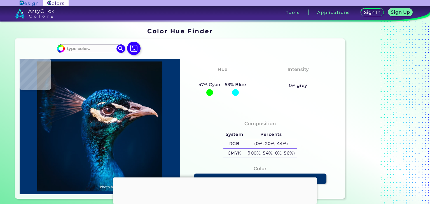
type input "#001b2e"
type input "#001B2E"
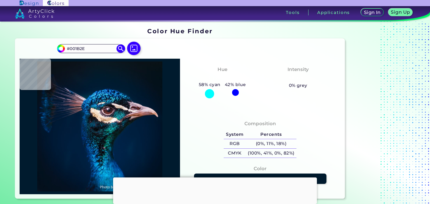
type input "#001c32"
type input "#001C32"
type input "#09346d"
type input "#09346D"
type input "#065c9e"
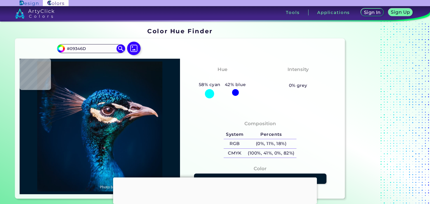
type input "#065C9E"
type input "#206194"
type input "#03152b"
type input "#03152B"
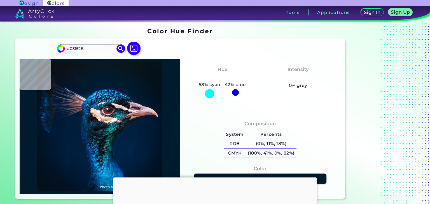
type input "#001b4b"
type input "#001B4B"
type input "#022f4e"
type input "#022F4E"
type input "#484b53"
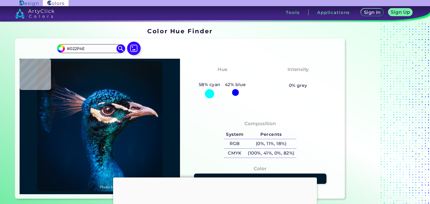
type input "#484B53"
type input "#0e2540"
type input "#0E2540"
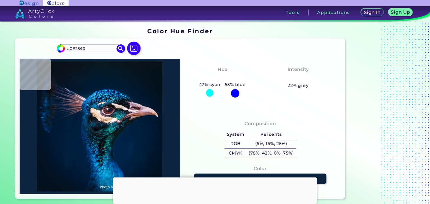
type input "#f5d9cd"
type input "#F5D9CD"
type input "#e3cec0"
type input "#E3CEC0"
type input "#966b76"
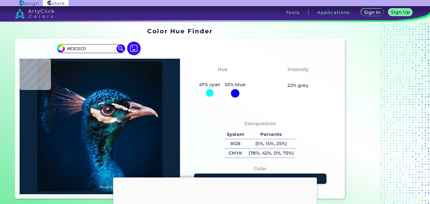
type input "#966B76"
type input "#d3b5c2"
type input "#D3B5C2"
type input "#021a2d"
type input "#021A2D"
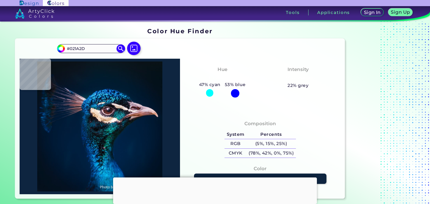
type input "#021428"
type input "#011425"
type input "#011326"
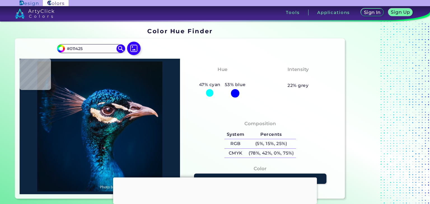
type input "#011326"
type input "#011123"
type input "#021222"
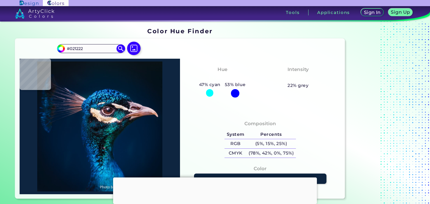
type input "#011120"
type input "#000000"
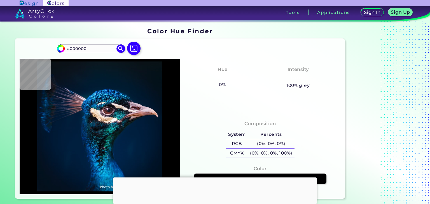
type input "#011120"
type input "#021221"
type input "#031323"
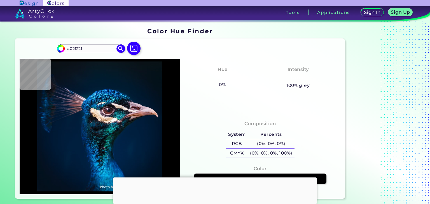
type input "#031323"
type input "#031424"
type input "#021426"
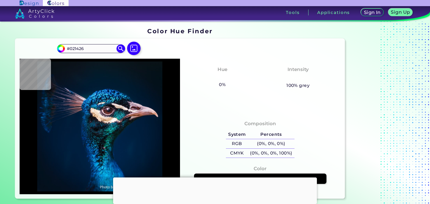
type input "#021526"
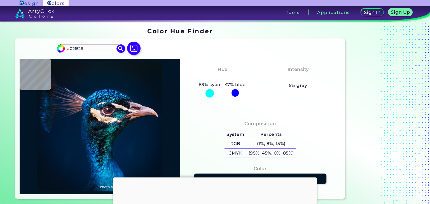
type input "#031424"
type input "#041424"
type input "#041421"
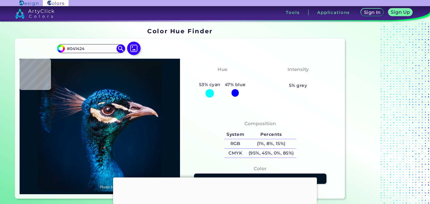
type input "#041421"
type input "#06121e"
type input "#06121E"
type input "#08121c"
type input "#08121C"
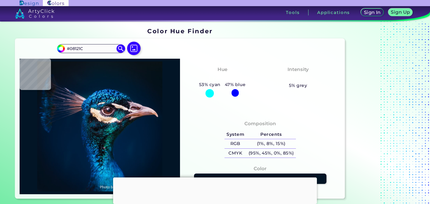
type input "#09121d"
type input "#09121D"
type input "#09141a"
type input "#09141A"
type input "#081219"
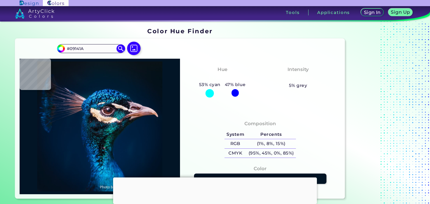
type input "#081219"
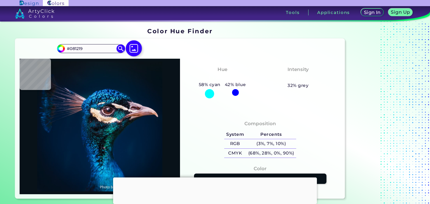
click at [136, 47] on img at bounding box center [134, 48] width 16 height 16
click at [0, 0] on input "file" at bounding box center [0, 0] width 0 height 0
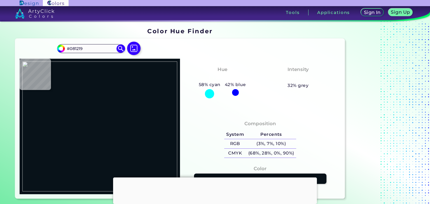
type input "#000000"
type input "#ba3e3e"
type input "#BA3E3E"
type input "#dadada"
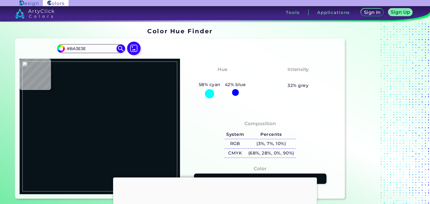
type input "#DADADA"
type input "#aaaaaa"
type input "#AAAAAA"
type input "#60615e"
type input "#60615E"
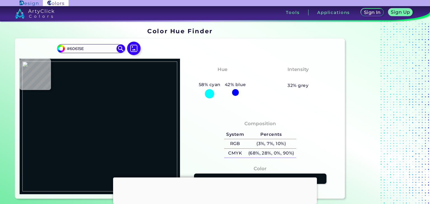
type input "#777976"
type input "#afafad"
type input "#AFAFAD"
type input "#b73b39"
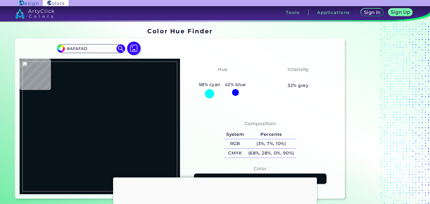
type input "#B73B39"
type input "#b83c3a"
type input "#B83C3A"
type input "#b33735"
type input "#B33735"
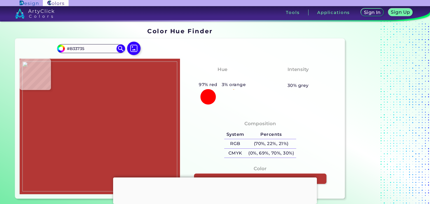
type input "#ba3e3c"
type input "#BA3E3C"
type input "#b73c3b"
type input "#B73C3B"
type input "#b93d3b"
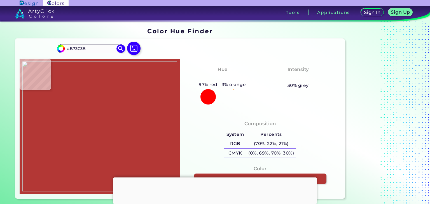
type input "#B93D3B"
type input "#b83c3a"
type input "#B83C3A"
type input "#b93d3b"
type input "#B93D3B"
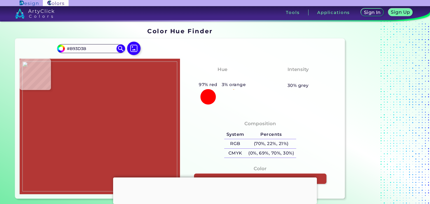
type input "#b83c3a"
type input "#B83C3A"
type input "#b63a38"
type input "#B63A38"
type input "#b73b39"
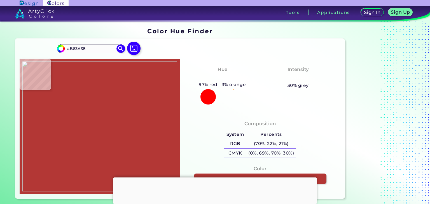
type input "#B73B39"
type input "#ba3e3c"
type input "#BA3E3C"
type input "#b73b39"
type input "#B73B39"
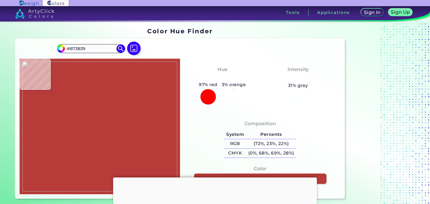
click at [155, 138] on img at bounding box center [99, 127] width 155 height 130
click at [155, 145] on img at bounding box center [99, 127] width 155 height 130
type input "#b93c3a"
type input "#B93C3A"
type input "#bb3e3c"
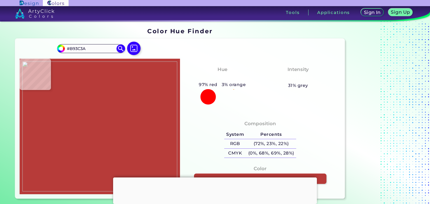
type input "#BB3E3C"
type input "#ba3d3b"
type input "#BA3D3B"
type input "#bc4040"
type input "#BC4040"
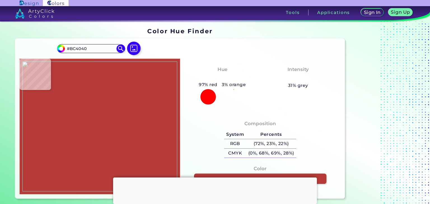
type input "#b93d3b"
type input "#B93D3B"
type input "#b73b39"
type input "#B73B39"
type input "#ba3d3b"
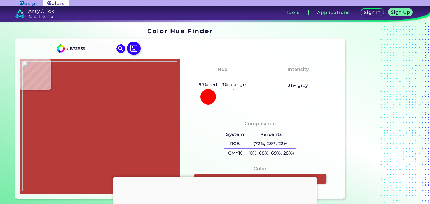
type input "#BA3D3B"
type input "#b93c3a"
type input "#B93C3A"
type input "#bb3e3c"
type input "#BB3E3C"
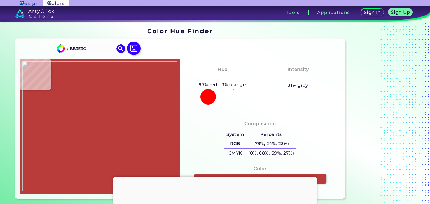
type input "#b53937"
type input "#B53937"
type input "#b63a38"
type input "#B63A38"
type input "#b73b39"
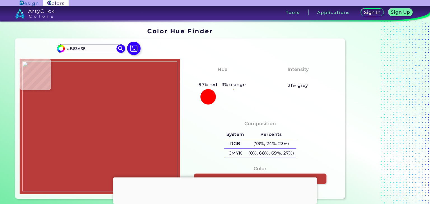
type input "#B73B39"
type input "#b93d3b"
type input "#B93D3B"
type input "#b73b39"
type input "#B73B39"
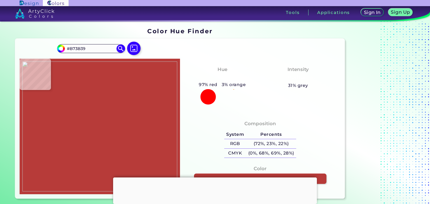
type input "#b63a38"
type input "#B63A38"
type input "#be413f"
type input "#BE413F"
type input "#b93c3a"
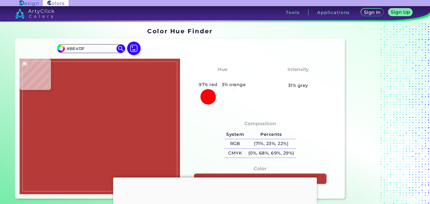
type input "#B93C3A"
type input "#bb3e3c"
type input "#BB3E3C"
type input "#bd403e"
type input "#BD403E"
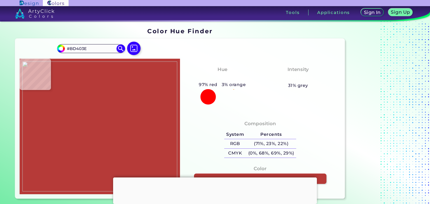
type input "#bb3e3c"
type input "#BB3E3C"
type input "#bc3f3d"
type input "#BC3F3D"
type input "#bb3e3c"
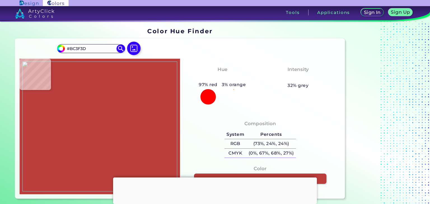
type input "#BB3E3C"
type input "#b83b39"
type input "#B83B39"
type input "#bc3f3d"
type input "#BC3F3D"
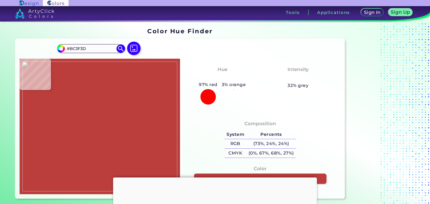
type input "#b83b39"
type input "#B83B39"
type input "#bb3e3c"
type input "#BB3E3C"
type input "#b83c3a"
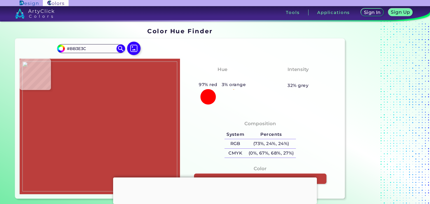
type input "#B83C3A"
type input "#b73b39"
type input "#B73B39"
type input "#b93d3b"
type input "#B93D3B"
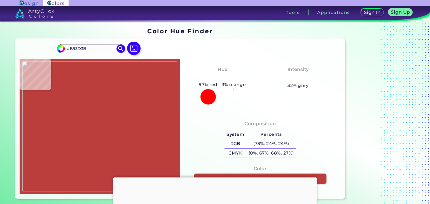
type input "#b43836"
type input "#B43836"
type input "#b73b39"
type input "#B73B39"
click at [166, 140] on img at bounding box center [99, 127] width 155 height 130
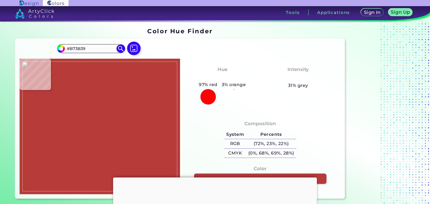
click at [37, 112] on div at bounding box center [100, 127] width 160 height 136
click at [37, 112] on img at bounding box center [99, 127] width 155 height 130
type input "#c34342"
type input "#C34342"
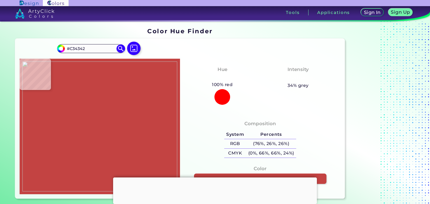
type input "#c44443"
type input "#C44443"
type input "#c34342"
type input "#C34342"
type input "#c0403f"
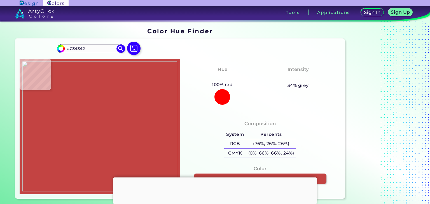
type input "#C0403F"
type input "#c34141"
type input "#C34141"
type input "#c24241"
type input "#C24241"
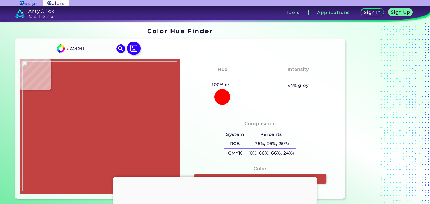
type input "#c14140"
type input "#C14140"
type input "#c03e3e"
type input "#C03E3E"
type input "#c44242"
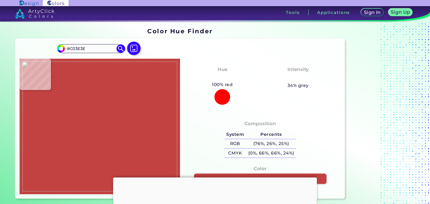
type input "#C44242"
type input "#c34141"
type input "#C34141"
type input "#c54343"
type input "#C54343"
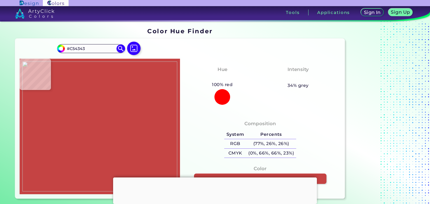
type input "#c64444"
type input "#C64444"
type input "#c44443"
type input "#C44443"
drag, startPoint x: 37, startPoint y: 112, endPoint x: 44, endPoint y: 141, distance: 29.9
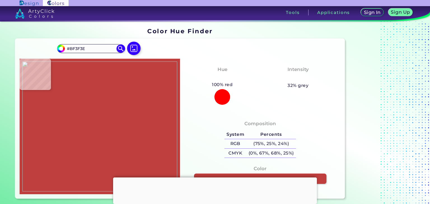
click at [44, 141] on img at bounding box center [99, 127] width 155 height 130
click at [75, 50] on input "#BF3F3E" at bounding box center [91, 49] width 52 height 8
click at [160, 152] on img at bounding box center [99, 127] width 155 height 130
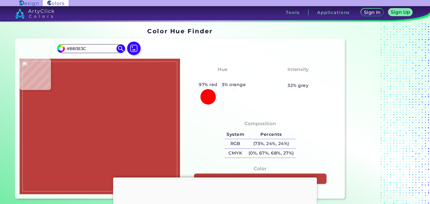
click at [175, 81] on img at bounding box center [99, 127] width 155 height 130
click at [93, 50] on input "#BB3E3C" at bounding box center [91, 49] width 52 height 8
click at [19, 85] on div "#bb3e3c #BB3E3C Acadia ◉ Acid Green ◉ Aero Blue ◉ Alabaster ◉ Albescent White ◉…" at bounding box center [179, 119] width 329 height 160
click at [79, 107] on img at bounding box center [99, 127] width 155 height 130
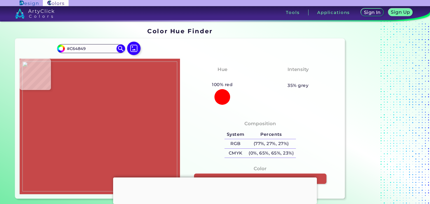
click at [22, 94] on img at bounding box center [99, 127] width 155 height 130
click at [25, 173] on img at bounding box center [99, 127] width 155 height 130
